Goal: Communication & Community: Participate in discussion

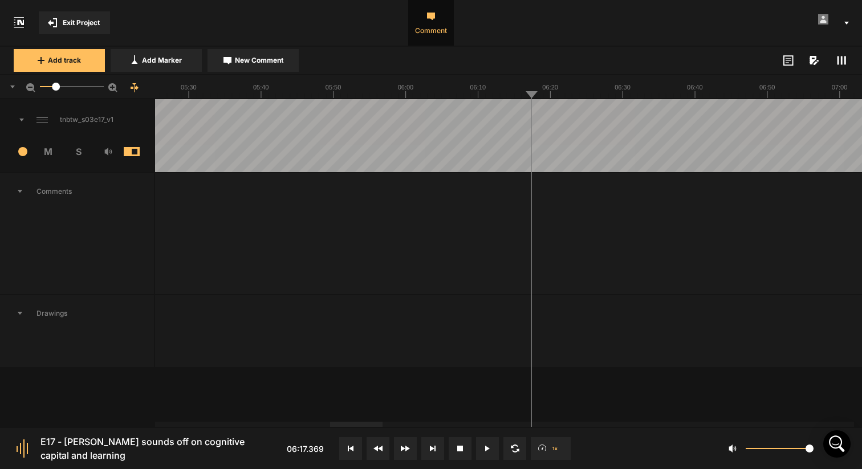
click at [681, 304] on button "Cancel" at bounding box center [671, 308] width 36 height 14
click at [167, 62] on span "Add Marker" at bounding box center [162, 60] width 40 height 10
click at [532, 172] on nt-marker at bounding box center [531, 135] width 1 height 73
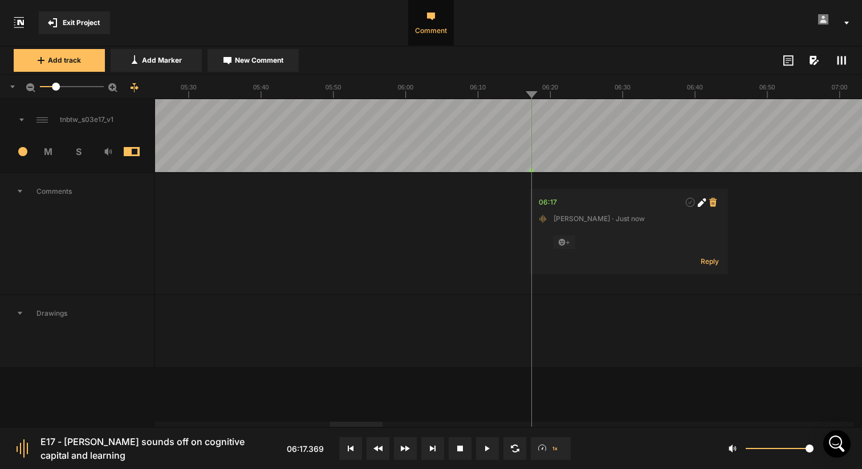
click at [714, 204] on icon at bounding box center [712, 202] width 7 height 9
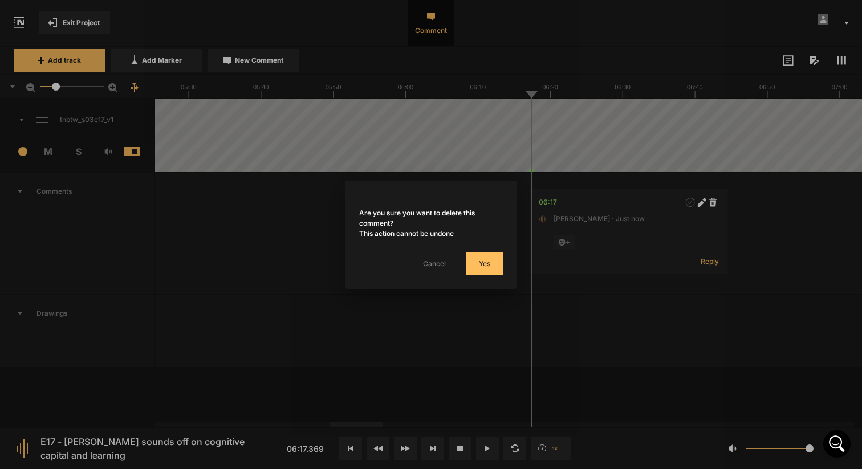
click at [489, 259] on button "Yes" at bounding box center [484, 264] width 36 height 23
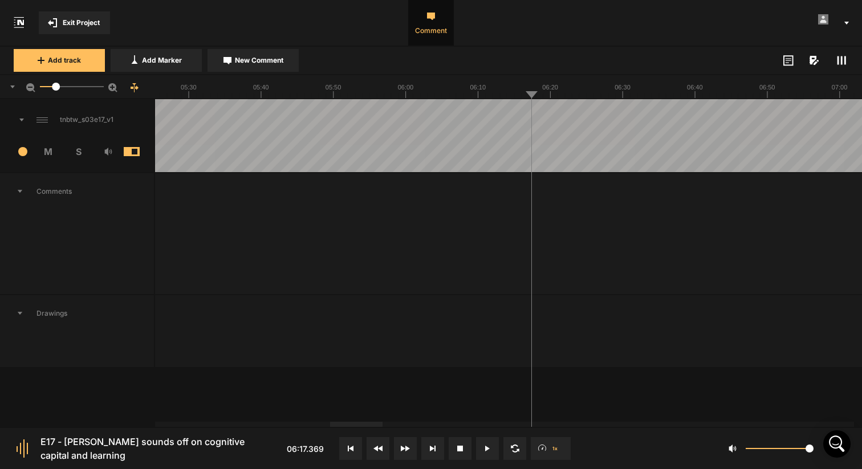
click at [845, 61] on rect at bounding box center [845, 60] width 2 height 9
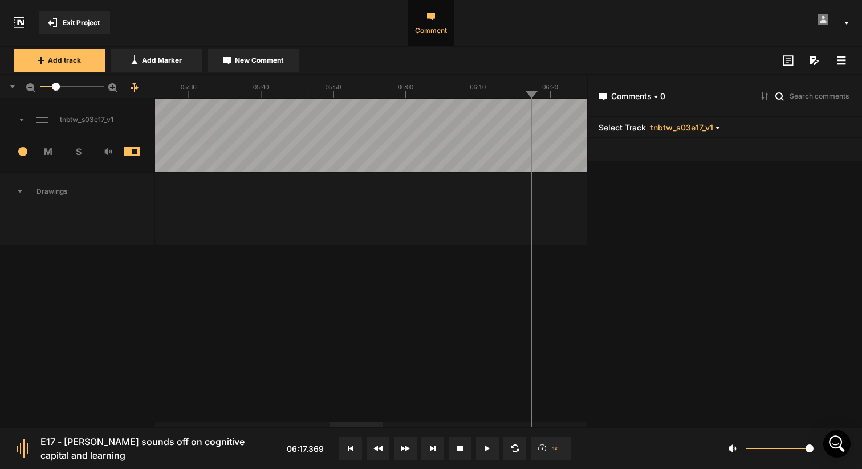
click at [845, 61] on icon at bounding box center [841, 60] width 9 height 9
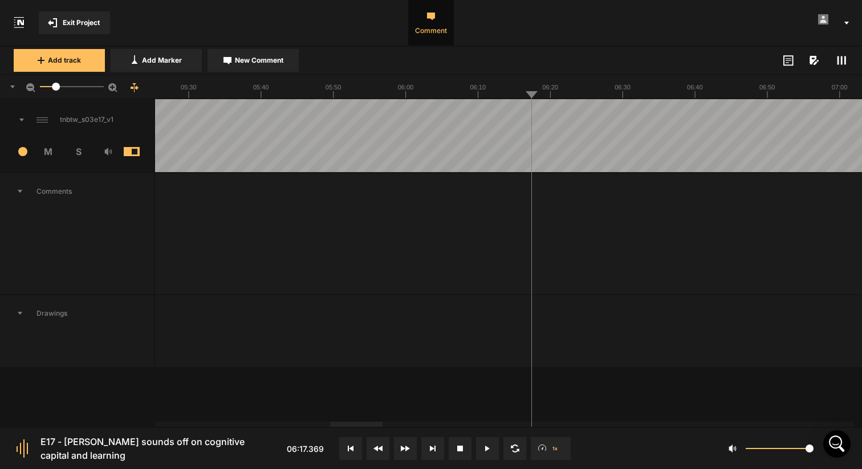
click at [815, 59] on icon at bounding box center [813, 60] width 7 height 9
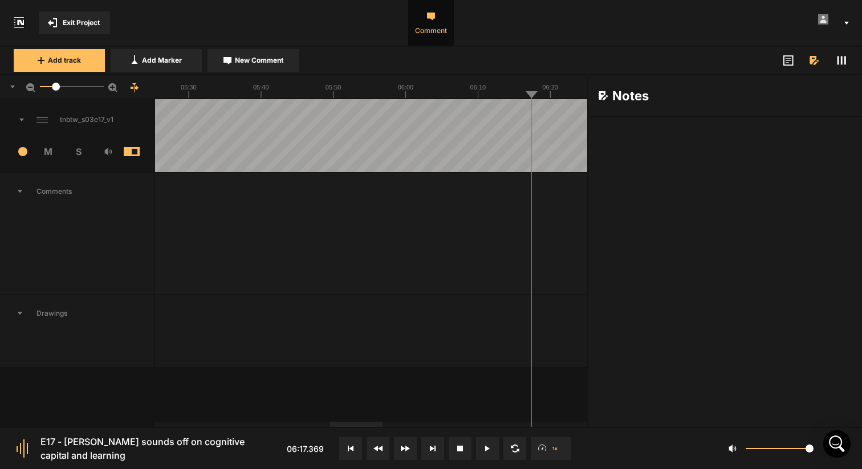
click at [815, 59] on icon at bounding box center [813, 60] width 7 height 9
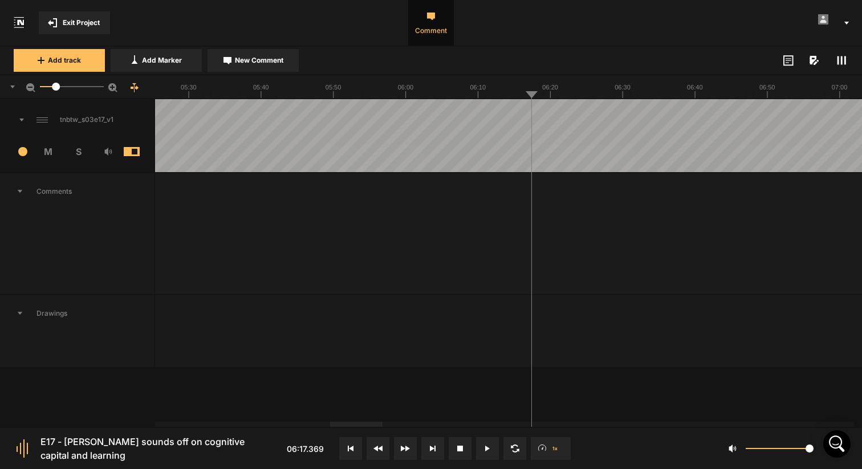
click at [787, 59] on icon at bounding box center [788, 60] width 10 height 11
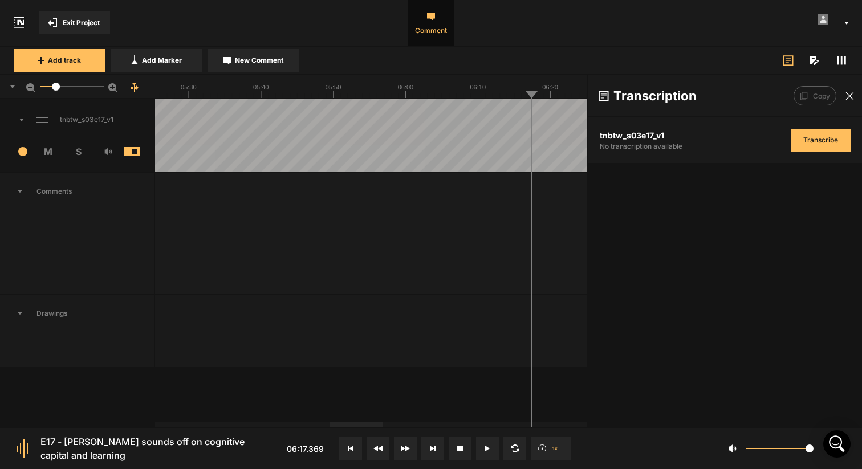
click at [787, 59] on icon at bounding box center [788, 60] width 10 height 11
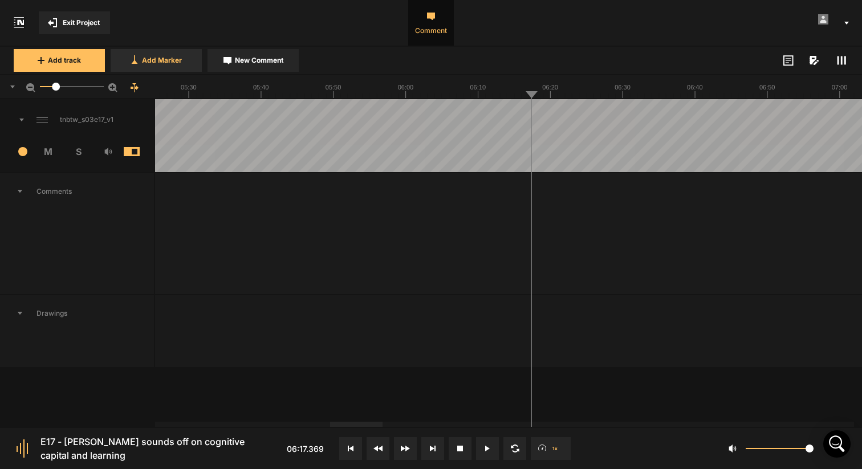
click at [164, 56] on span "Add Marker" at bounding box center [162, 60] width 40 height 10
click at [542, 202] on div "06:17" at bounding box center [548, 202] width 18 height 11
click at [710, 204] on icon at bounding box center [713, 202] width 7 height 9
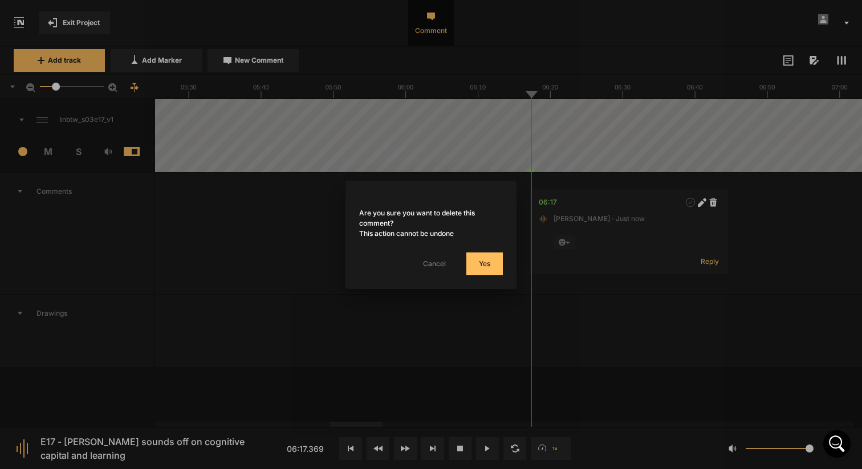
click at [482, 262] on button "Yes" at bounding box center [484, 264] width 36 height 23
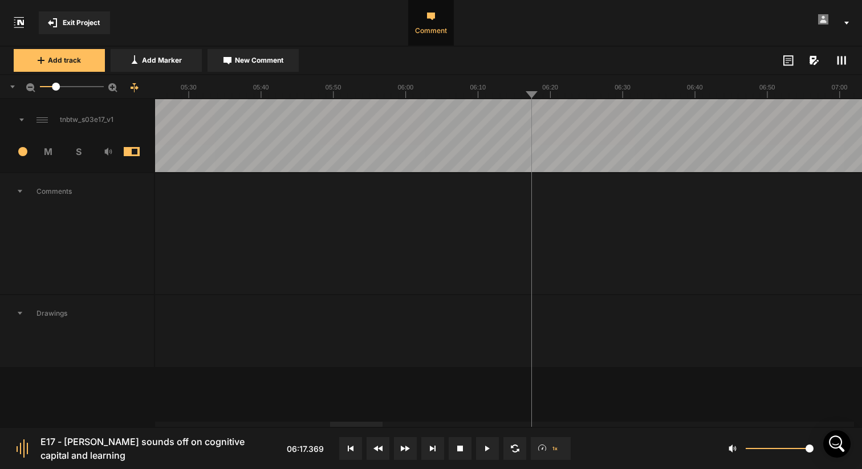
drag, startPoint x: 529, startPoint y: 96, endPoint x: 549, endPoint y: 96, distance: 20.0
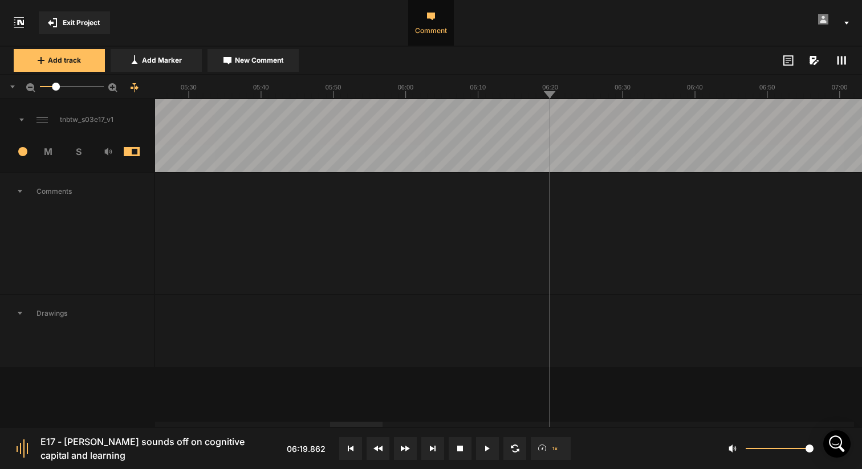
click at [42, 312] on span "Drawings" at bounding box center [77, 313] width 154 height 36
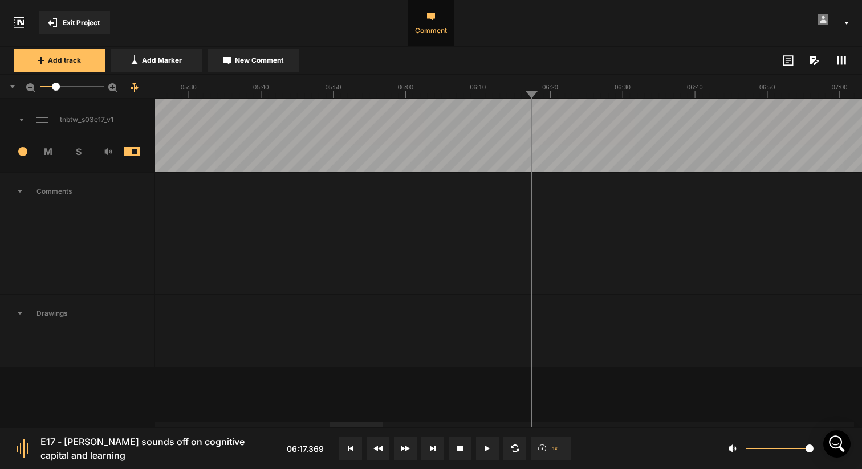
click at [42, 312] on span "Drawings" at bounding box center [77, 313] width 154 height 36
click at [56, 190] on span "Comments" at bounding box center [77, 191] width 154 height 36
click at [252, 51] on button "New Comment" at bounding box center [253, 60] width 91 height 23
click at [672, 304] on button "Cancel" at bounding box center [671, 308] width 36 height 14
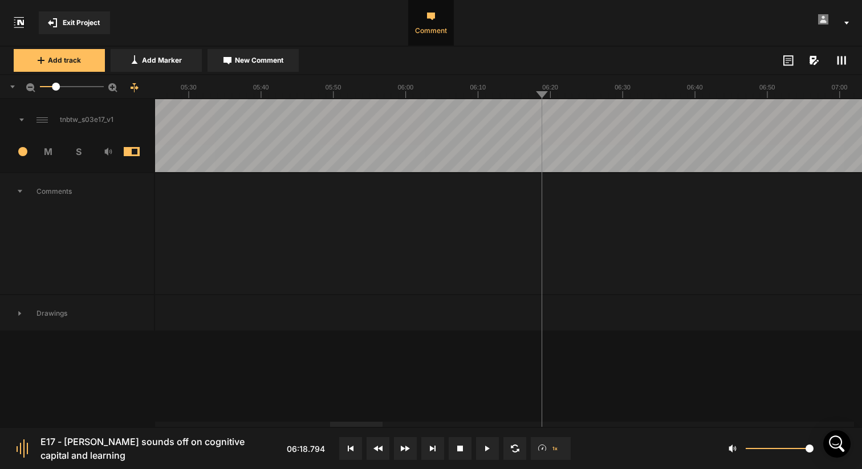
click at [258, 61] on span "New Comment" at bounding box center [259, 60] width 48 height 10
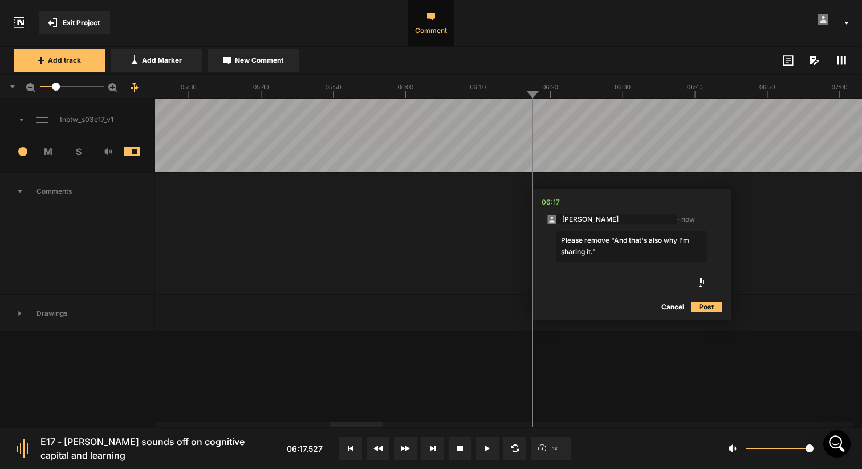
type textarea "Please remove "And that's also why I'm sharing it.""
click at [702, 305] on button "Post" at bounding box center [706, 308] width 31 height 14
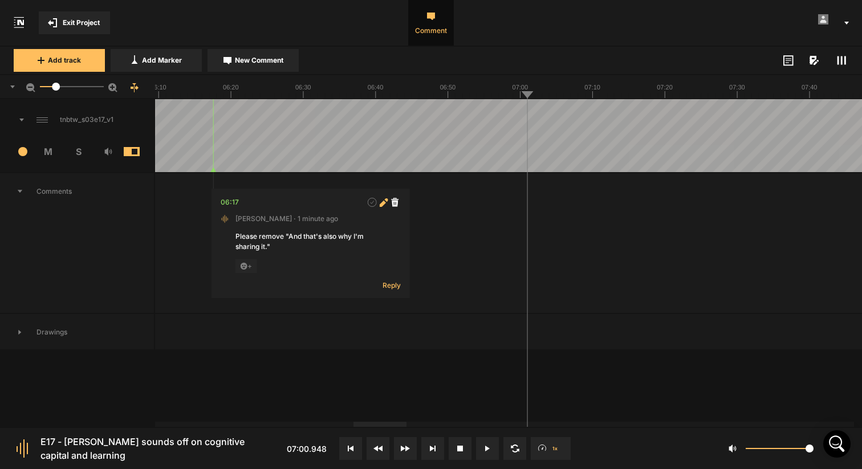
click at [381, 204] on icon at bounding box center [382, 203] width 6 height 6
click at [347, 308] on button "Cancel" at bounding box center [352, 309] width 36 height 14
click at [843, 58] on icon at bounding box center [841, 60] width 9 height 9
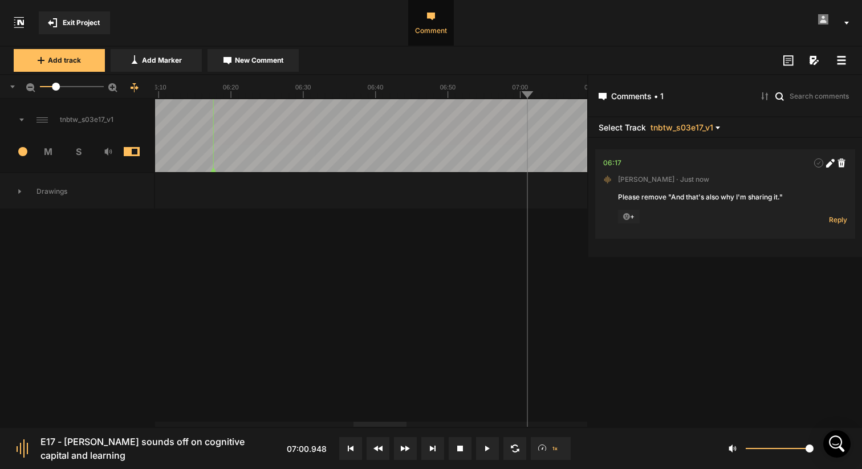
click at [843, 58] on rect at bounding box center [841, 57] width 9 height 2
